Goal: Navigation & Orientation: Find specific page/section

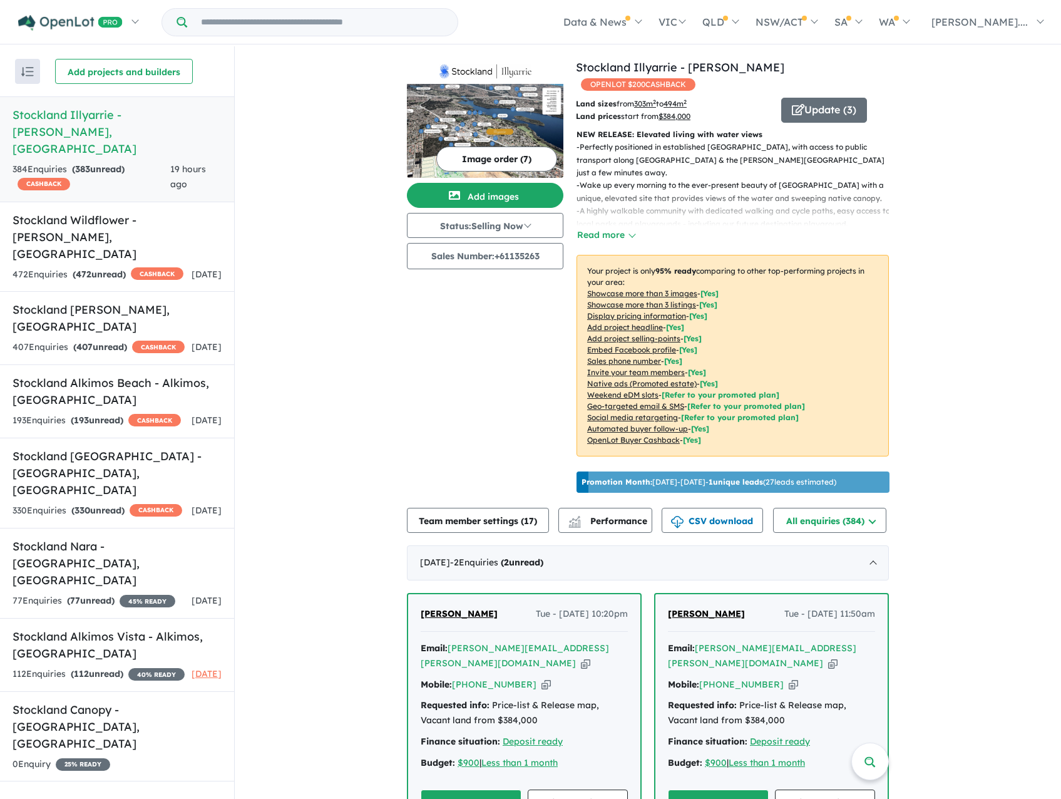
scroll to position [238, 0]
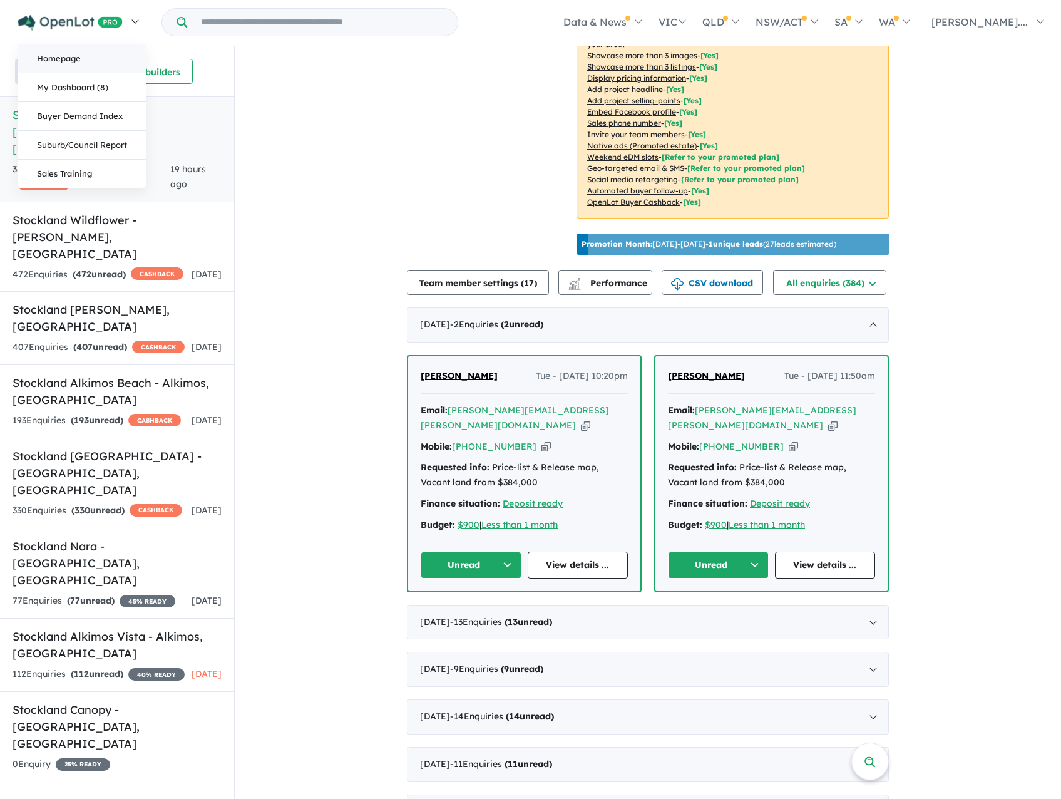
click at [58, 54] on link "Homepage" at bounding box center [82, 58] width 128 height 29
